Goal: Transaction & Acquisition: Purchase product/service

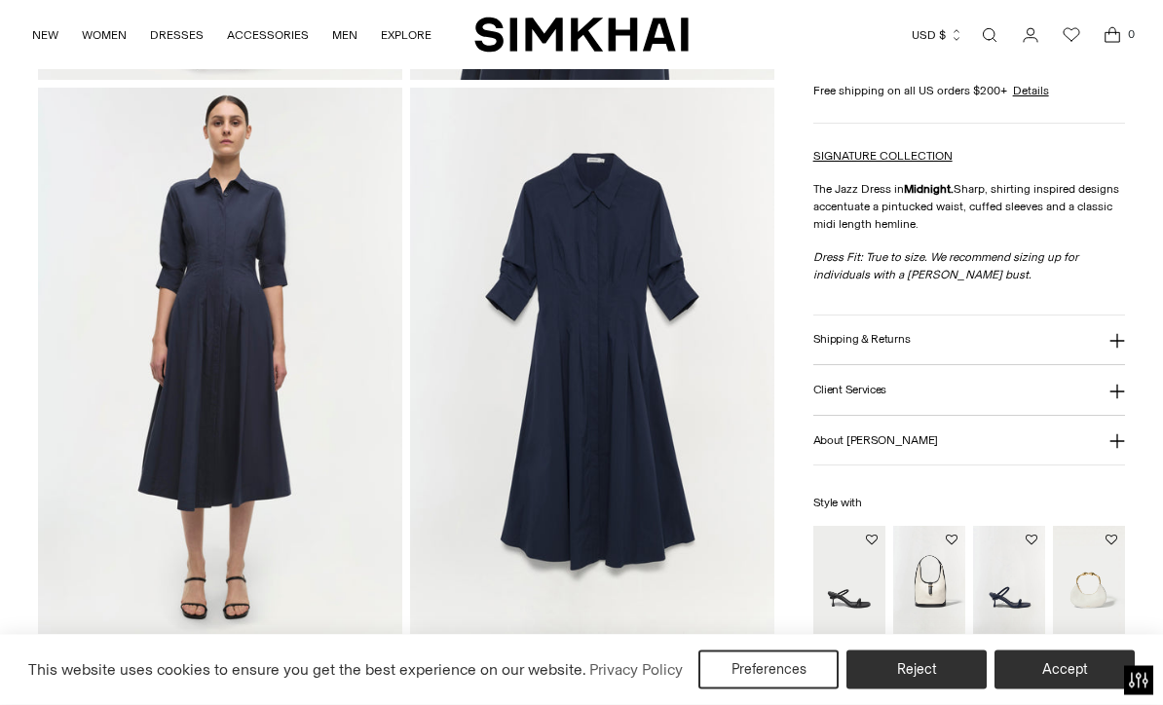
scroll to position [1016, 0]
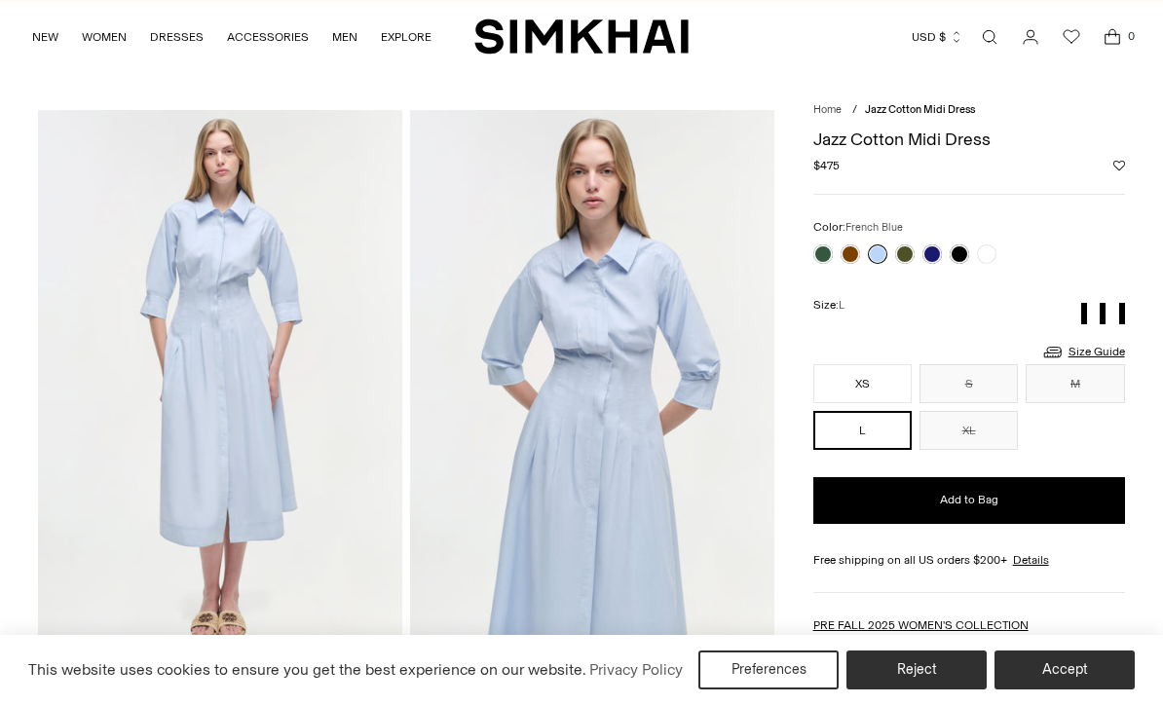
scroll to position [31, 0]
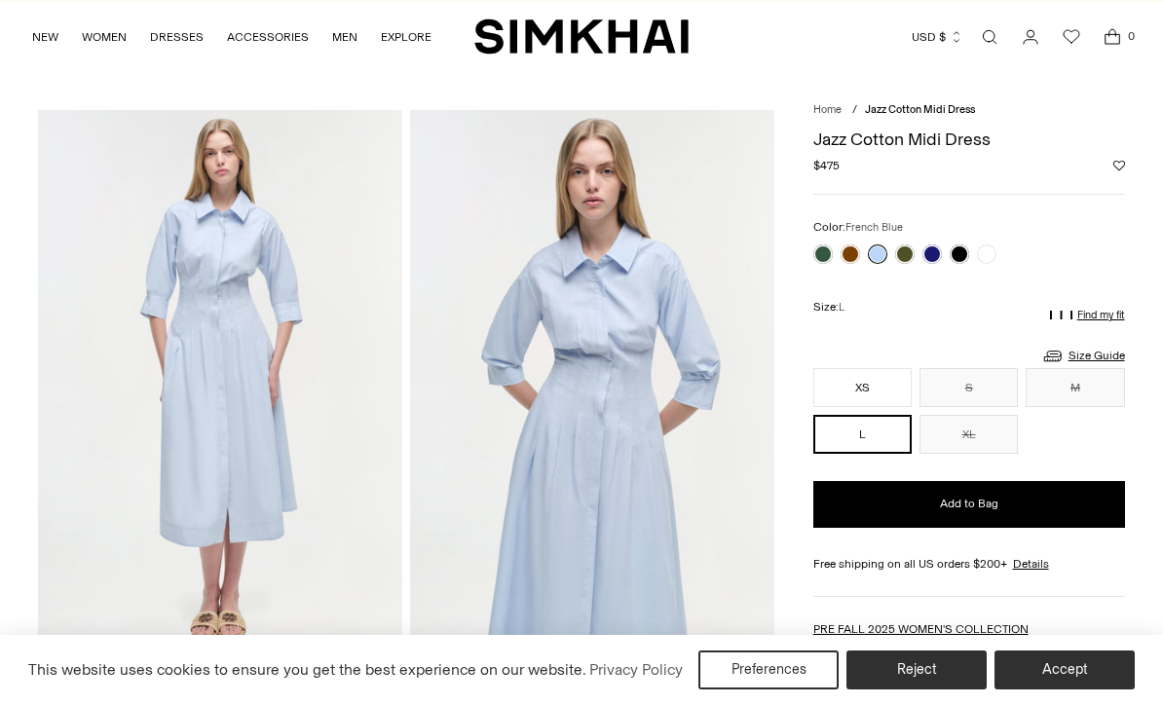
click at [991, 248] on link at bounding box center [986, 254] width 19 height 19
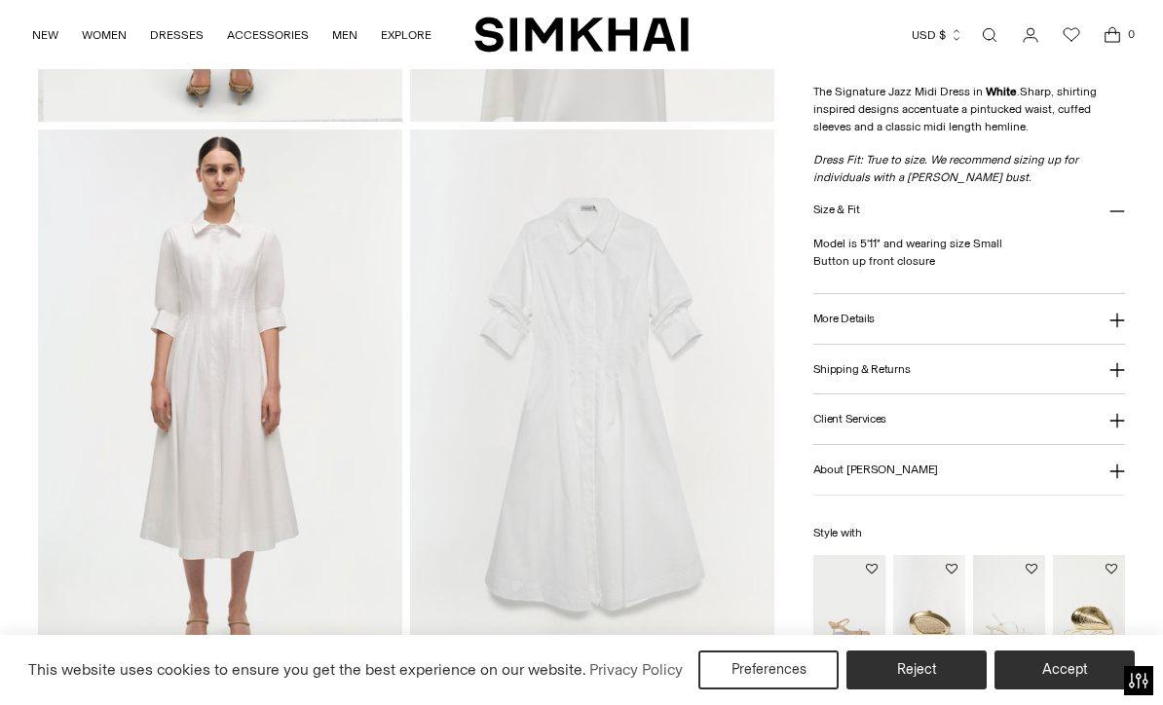
scroll to position [1217, 0]
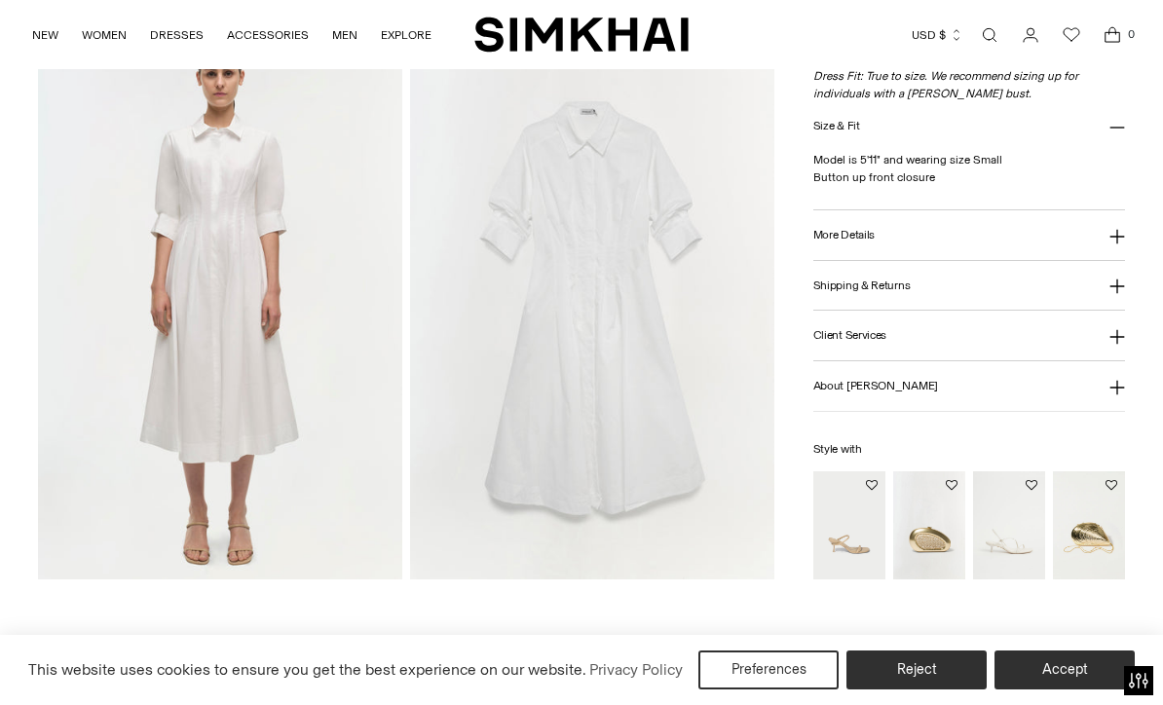
click at [936, 558] on img "Luna Raffia Clutch" at bounding box center [929, 526] width 72 height 108
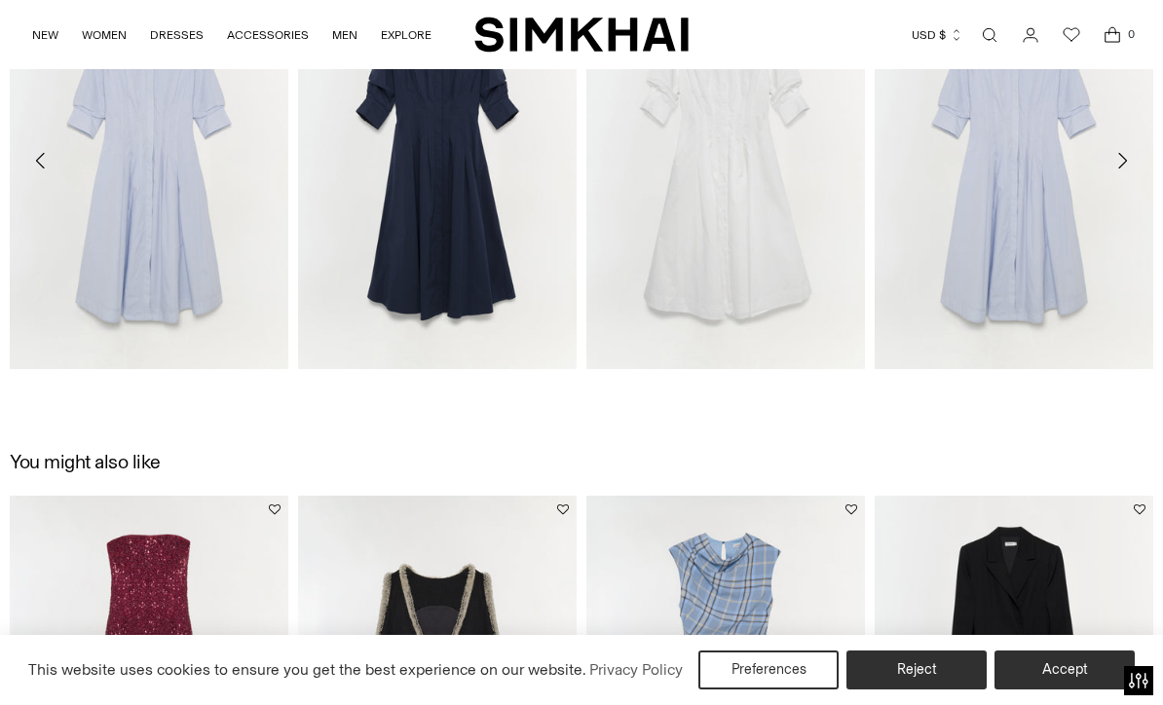
click at [1057, 690] on button "Accept" at bounding box center [1065, 670] width 140 height 39
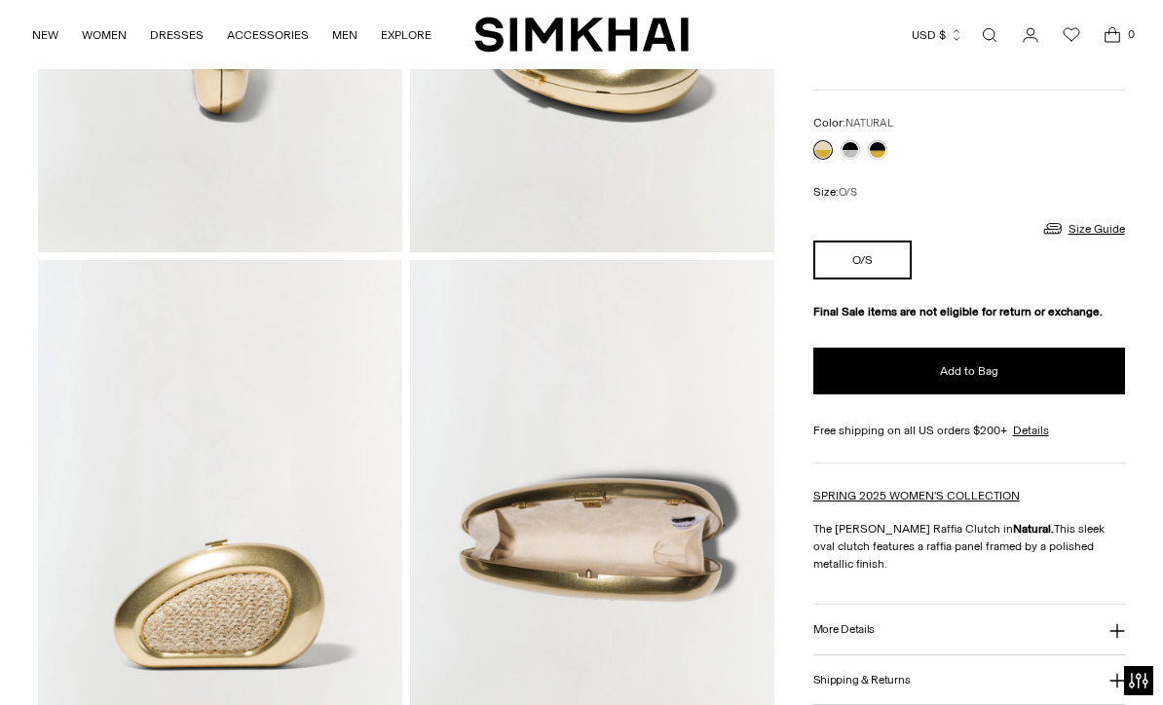
scroll to position [986, 0]
